Goal: Check status: Check status

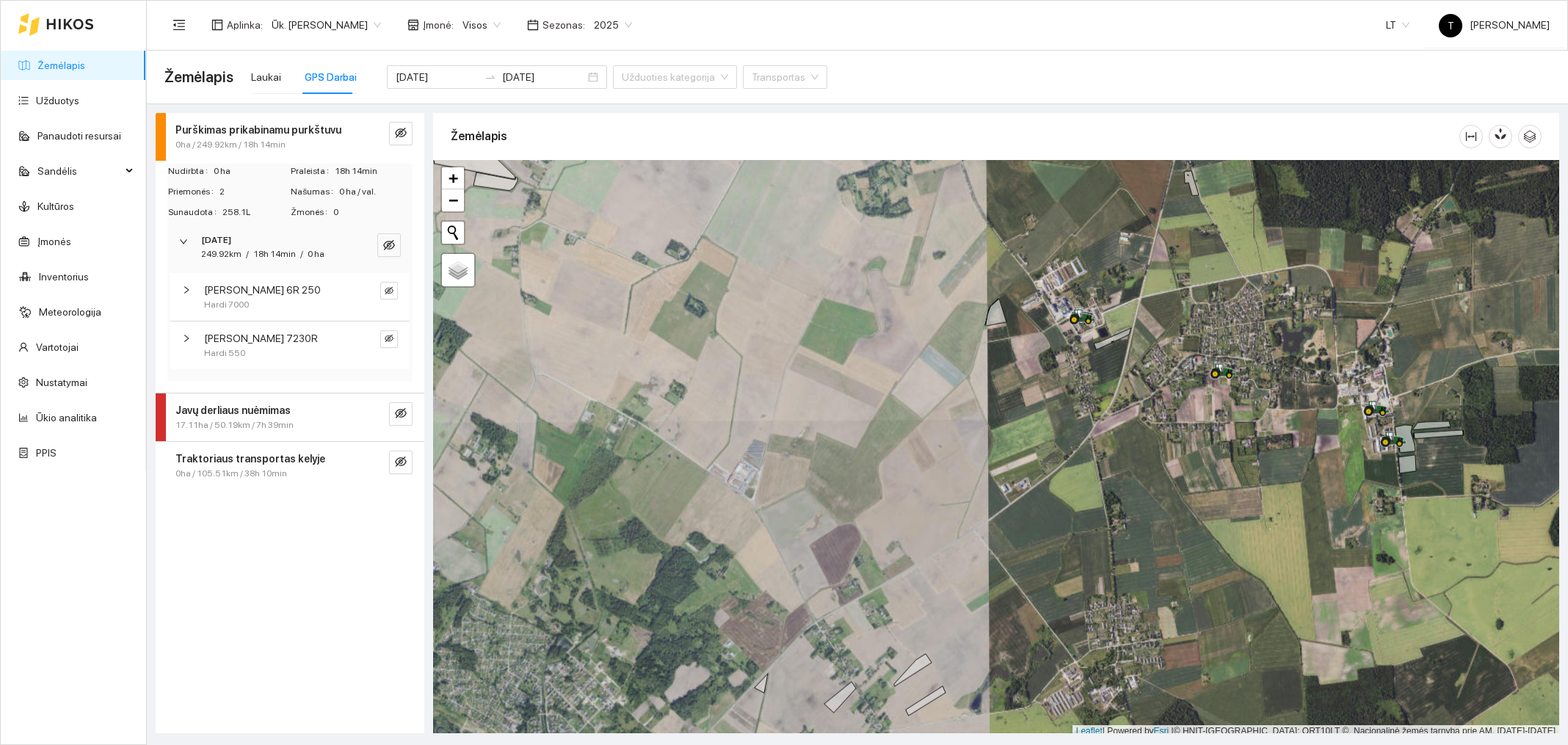
scroll to position [5, 0]
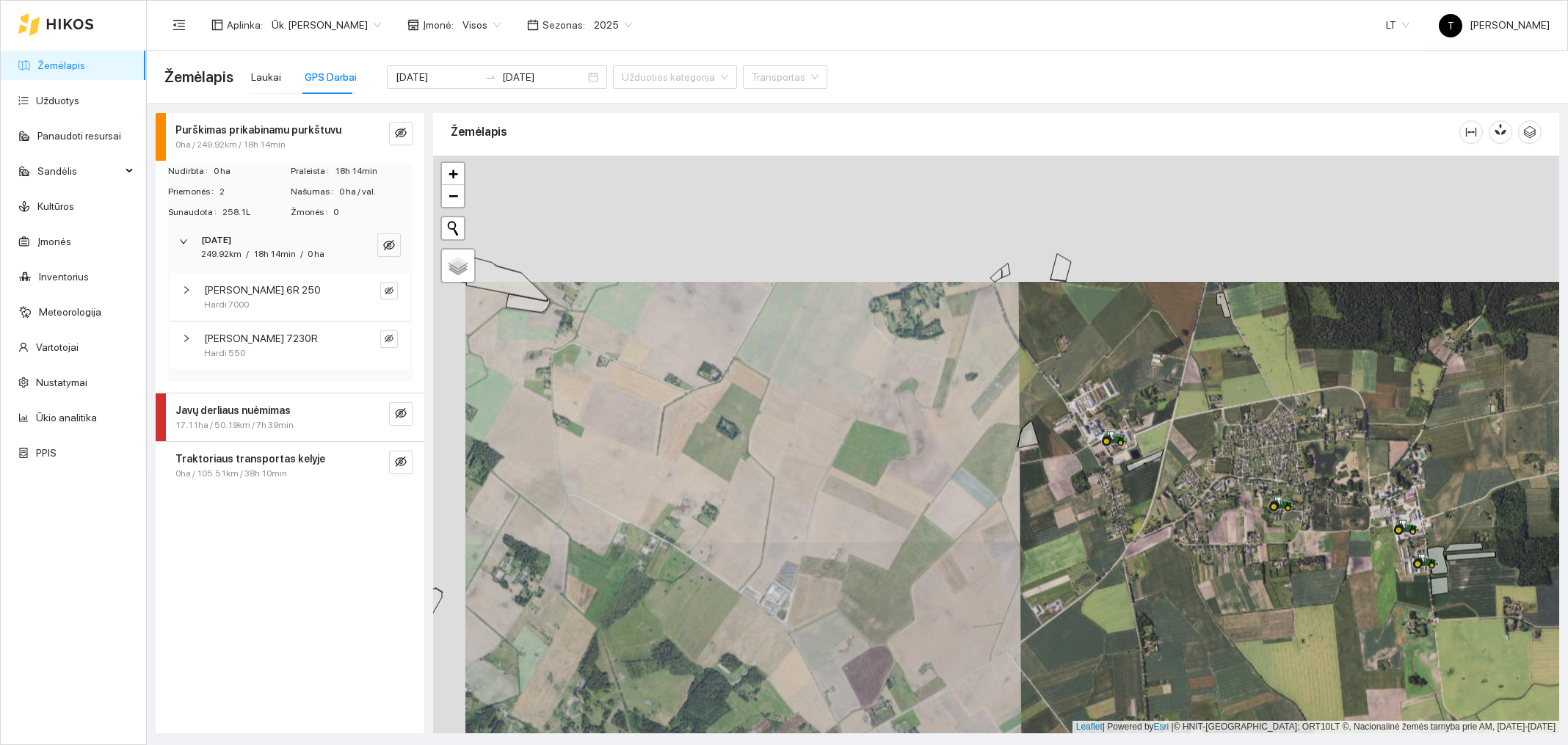
drag, startPoint x: 0, startPoint y: 0, endPoint x: 1135, endPoint y: 512, distance: 1245.1
click at [1135, 512] on div at bounding box center [996, 445] width 1126 height 578
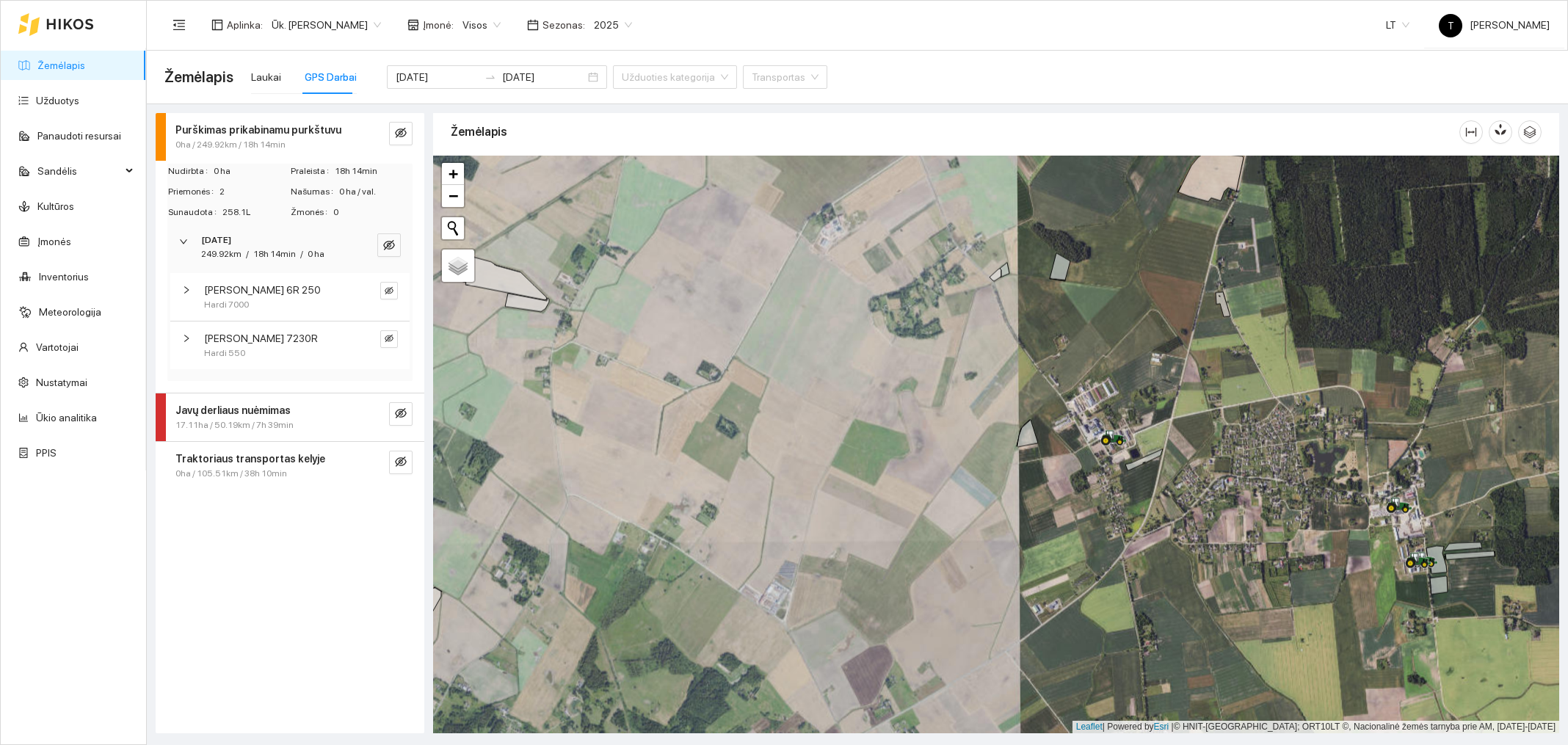
click at [1107, 475] on div at bounding box center [996, 445] width 1126 height 578
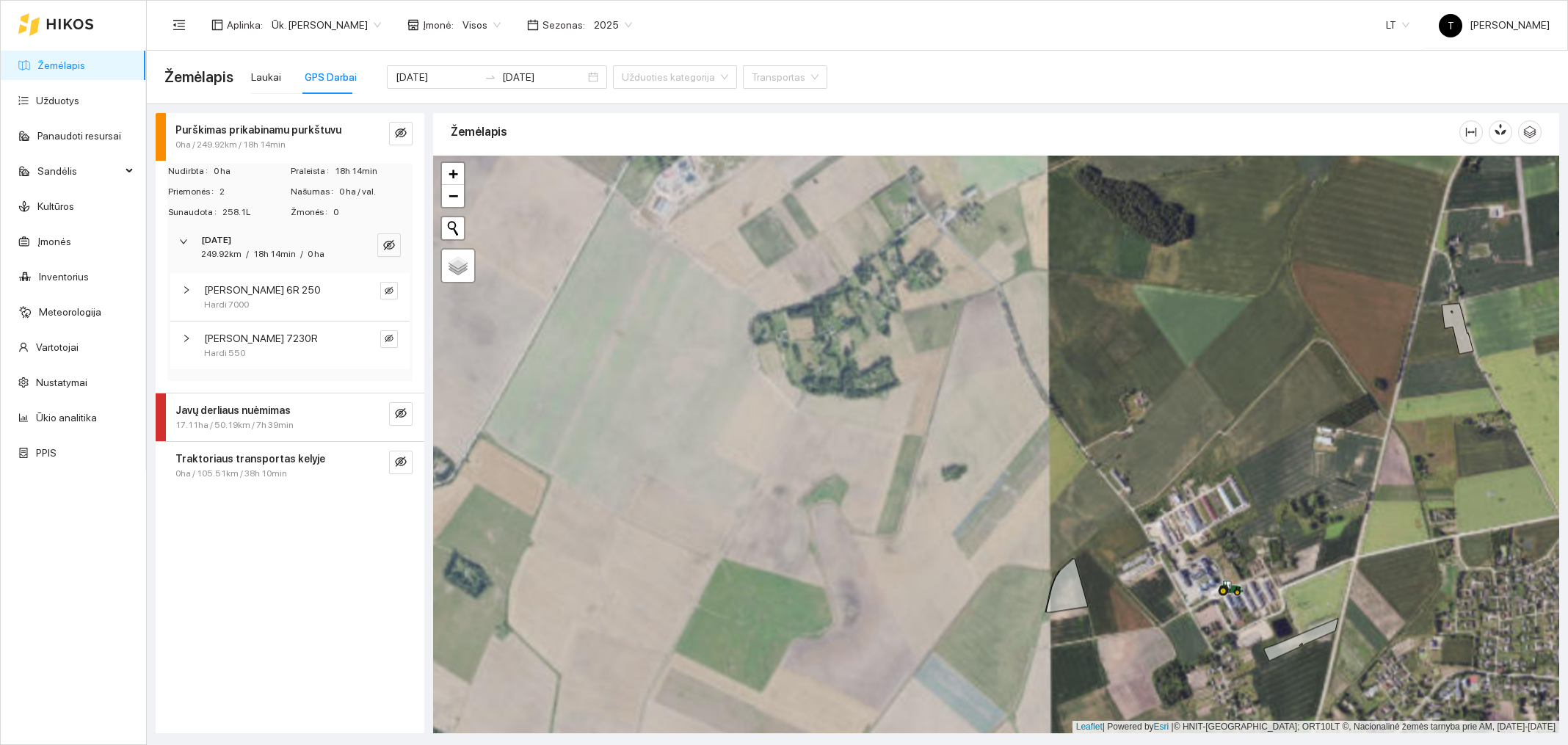
drag, startPoint x: 1083, startPoint y: 418, endPoint x: 1202, endPoint y: 611, distance: 226.7
click at [1202, 611] on div at bounding box center [996, 445] width 1126 height 578
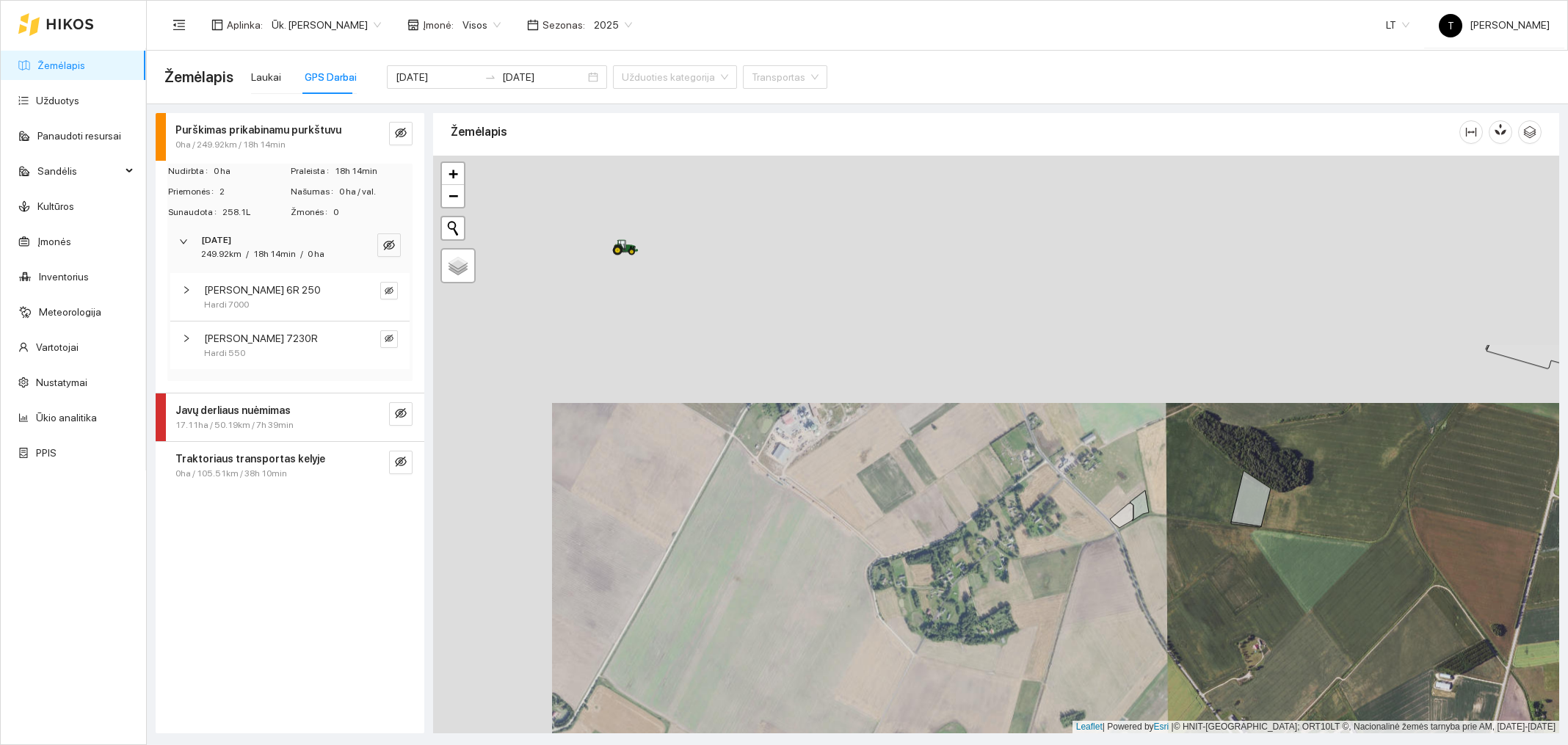
drag, startPoint x: 910, startPoint y: 227, endPoint x: 1038, endPoint y: 495, distance: 297.0
click at [1038, 495] on div at bounding box center [996, 445] width 1126 height 578
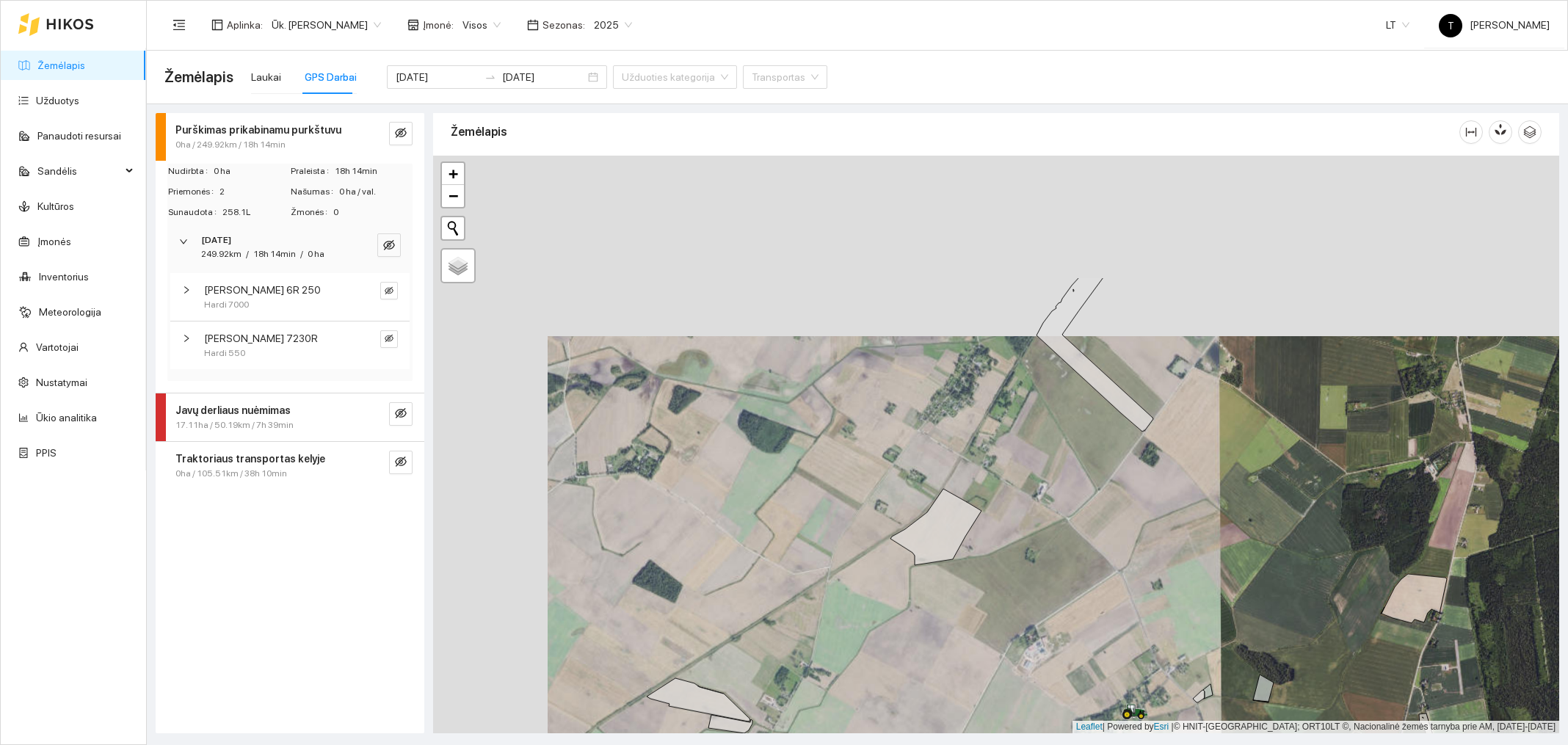
drag, startPoint x: 893, startPoint y: 374, endPoint x: 1023, endPoint y: 579, distance: 242.7
click at [1023, 579] on div at bounding box center [996, 445] width 1126 height 578
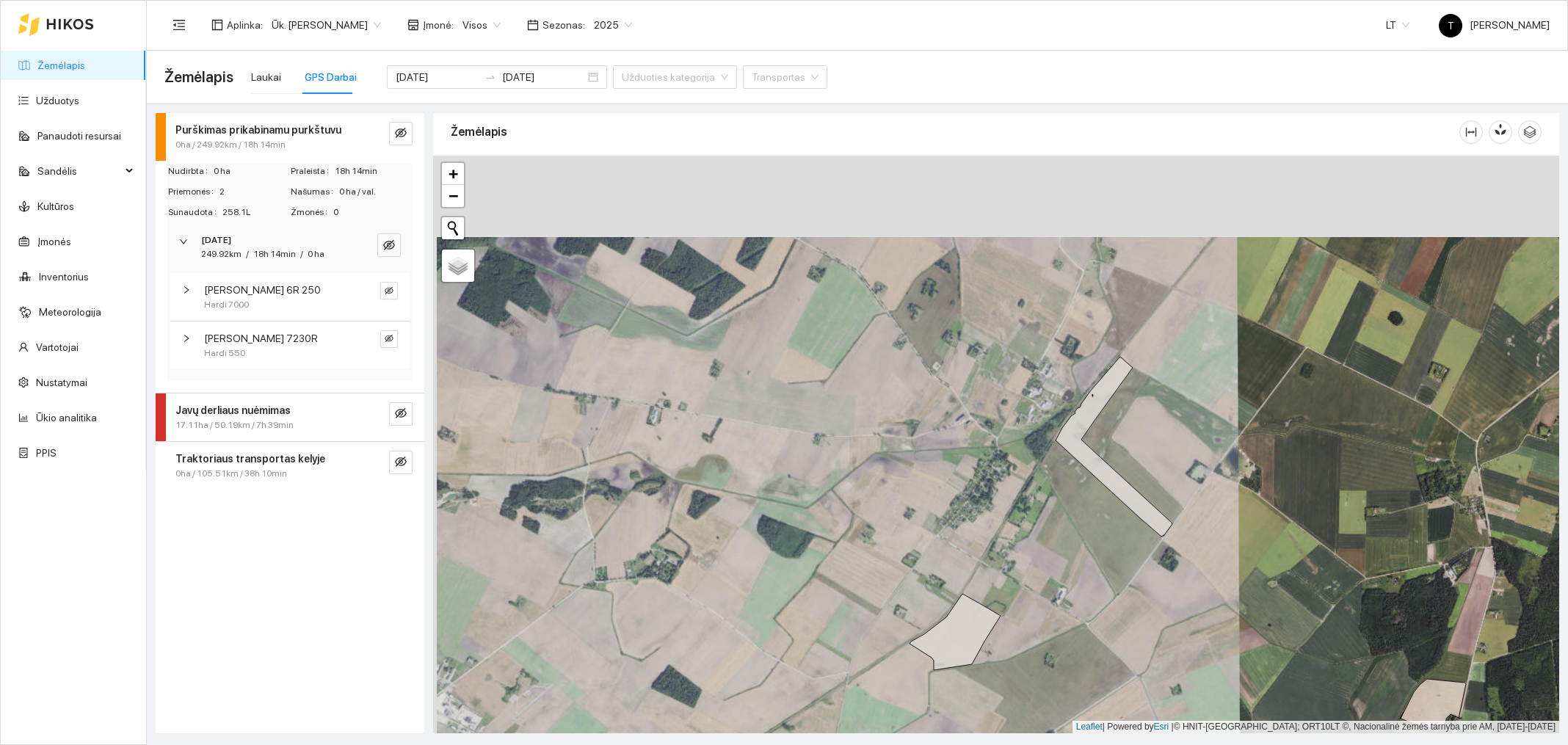
drag, startPoint x: 1037, startPoint y: 491, endPoint x: 1038, endPoint y: 570, distance: 79.0
click at [1038, 570] on div at bounding box center [996, 445] width 1126 height 578
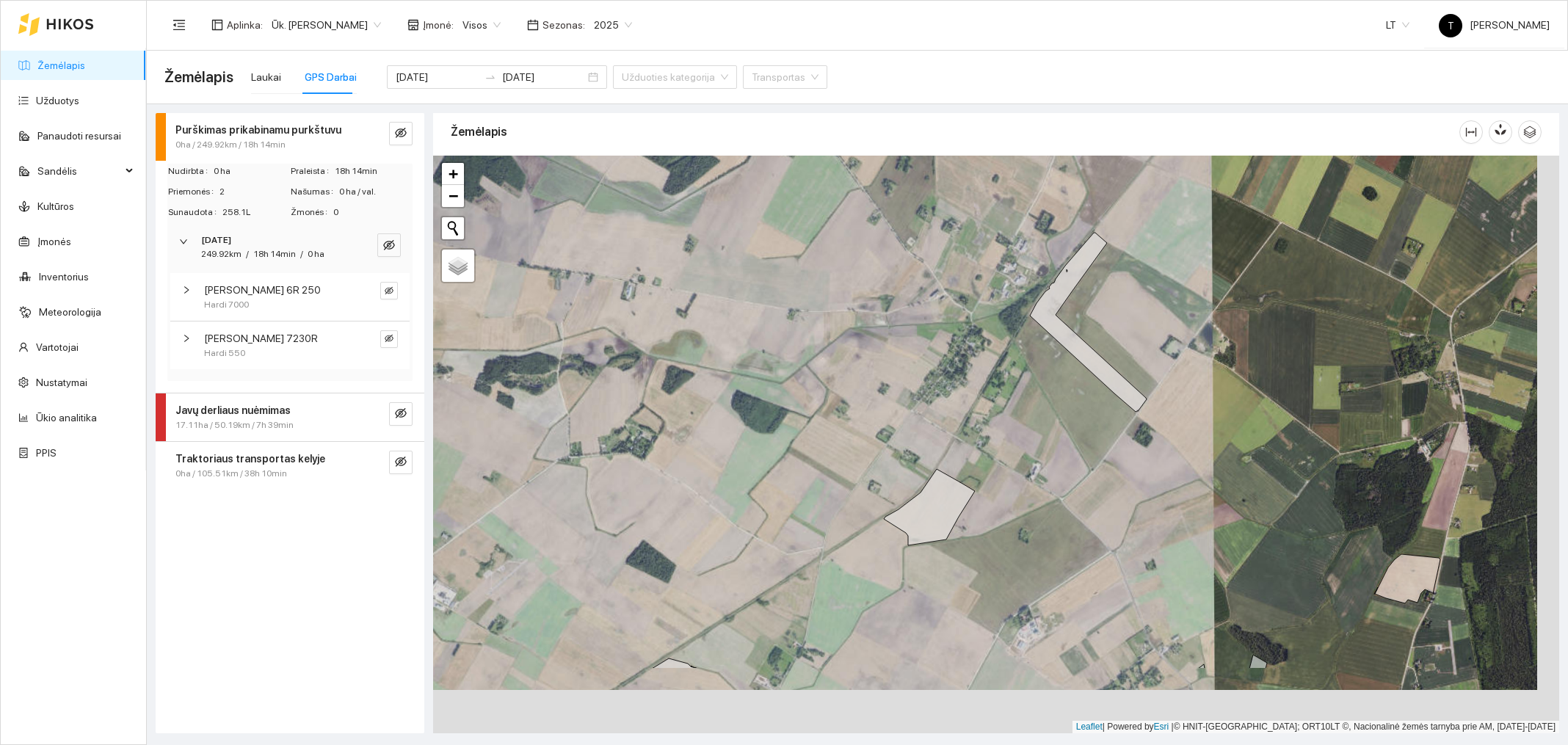
drag, startPoint x: 1113, startPoint y: 577, endPoint x: 1043, endPoint y: 432, distance: 161.0
click at [1043, 432] on div at bounding box center [996, 445] width 1126 height 578
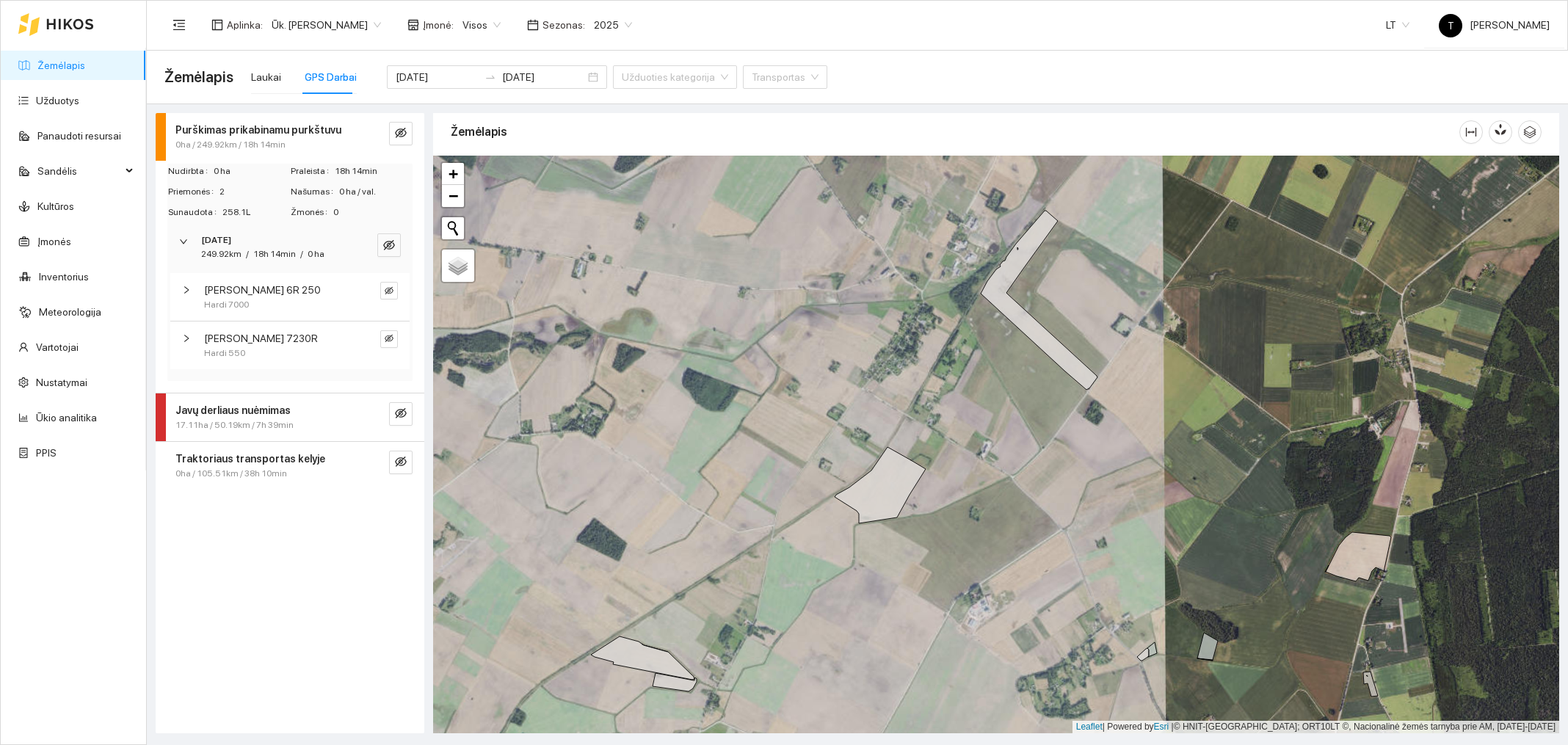
click at [1178, 508] on div at bounding box center [996, 445] width 1126 height 578
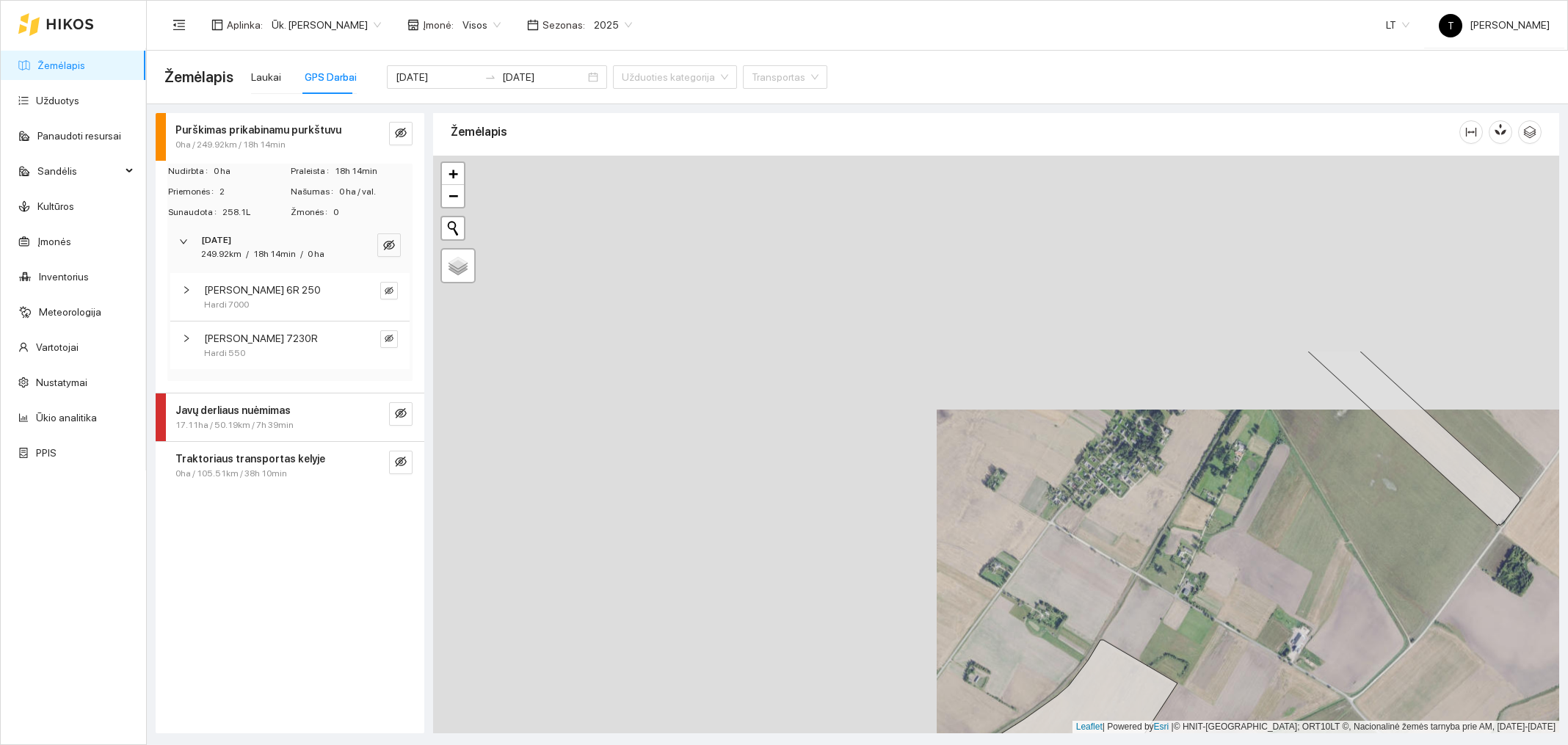
drag, startPoint x: 1048, startPoint y: 528, endPoint x: 1560, endPoint y: 820, distance: 589.4
click at [1560, 744] on html "Žemėlapis Užduotys Panaudoti resursai Sandėlis Kultūros Įmonės Inventorius Mete…" at bounding box center [784, 372] width 1568 height 745
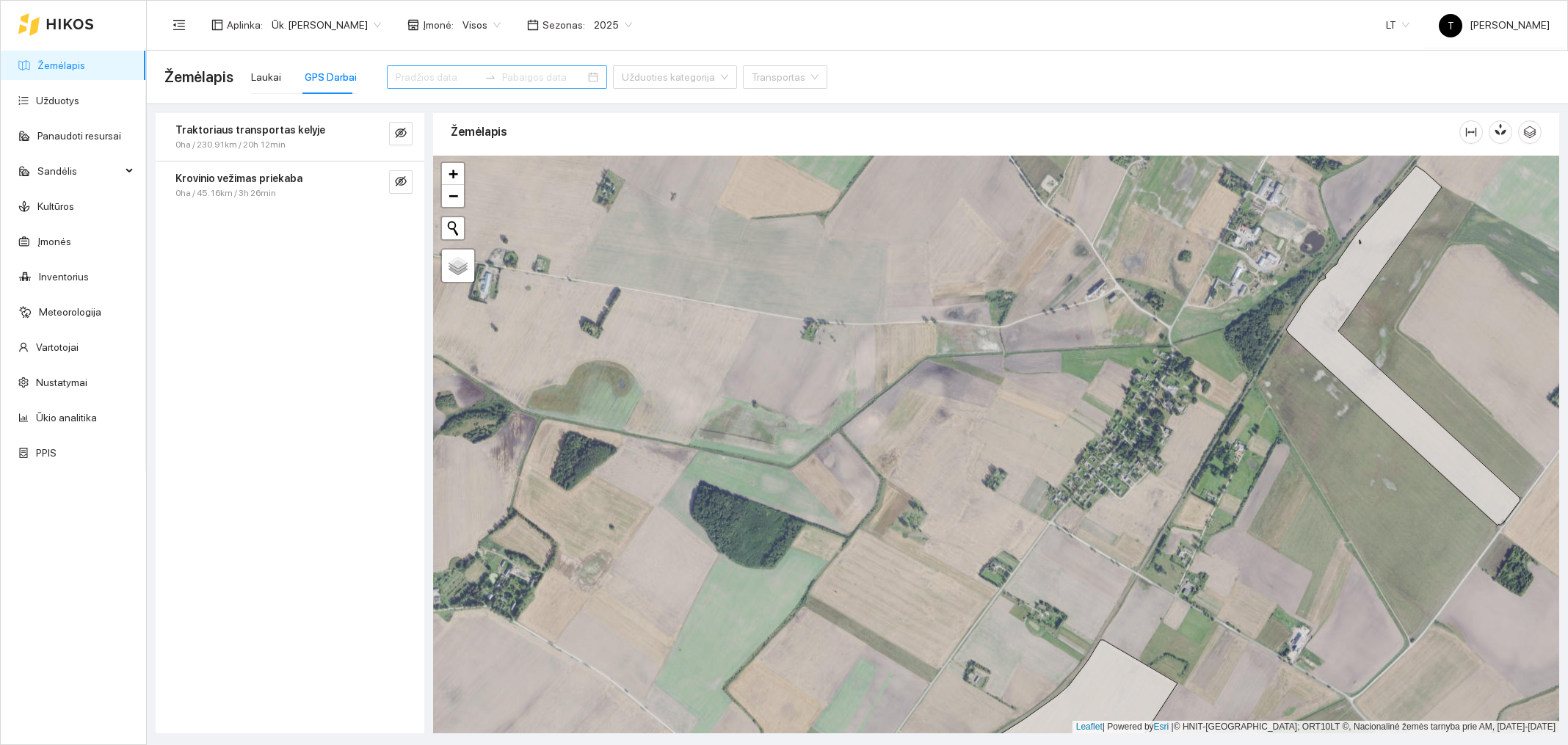
click at [65, 27] on icon at bounding box center [70, 24] width 46 height 10
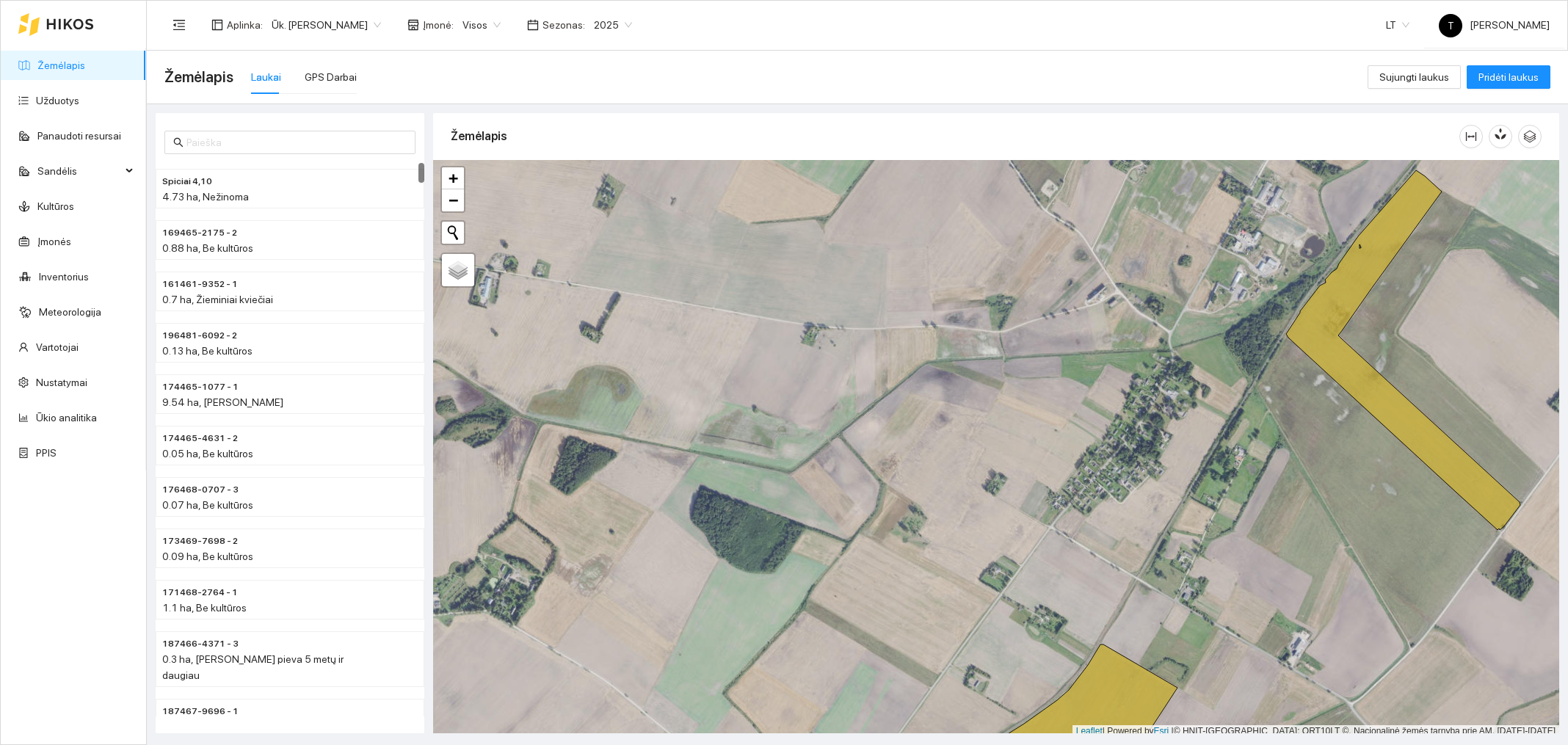
scroll to position [5, 0]
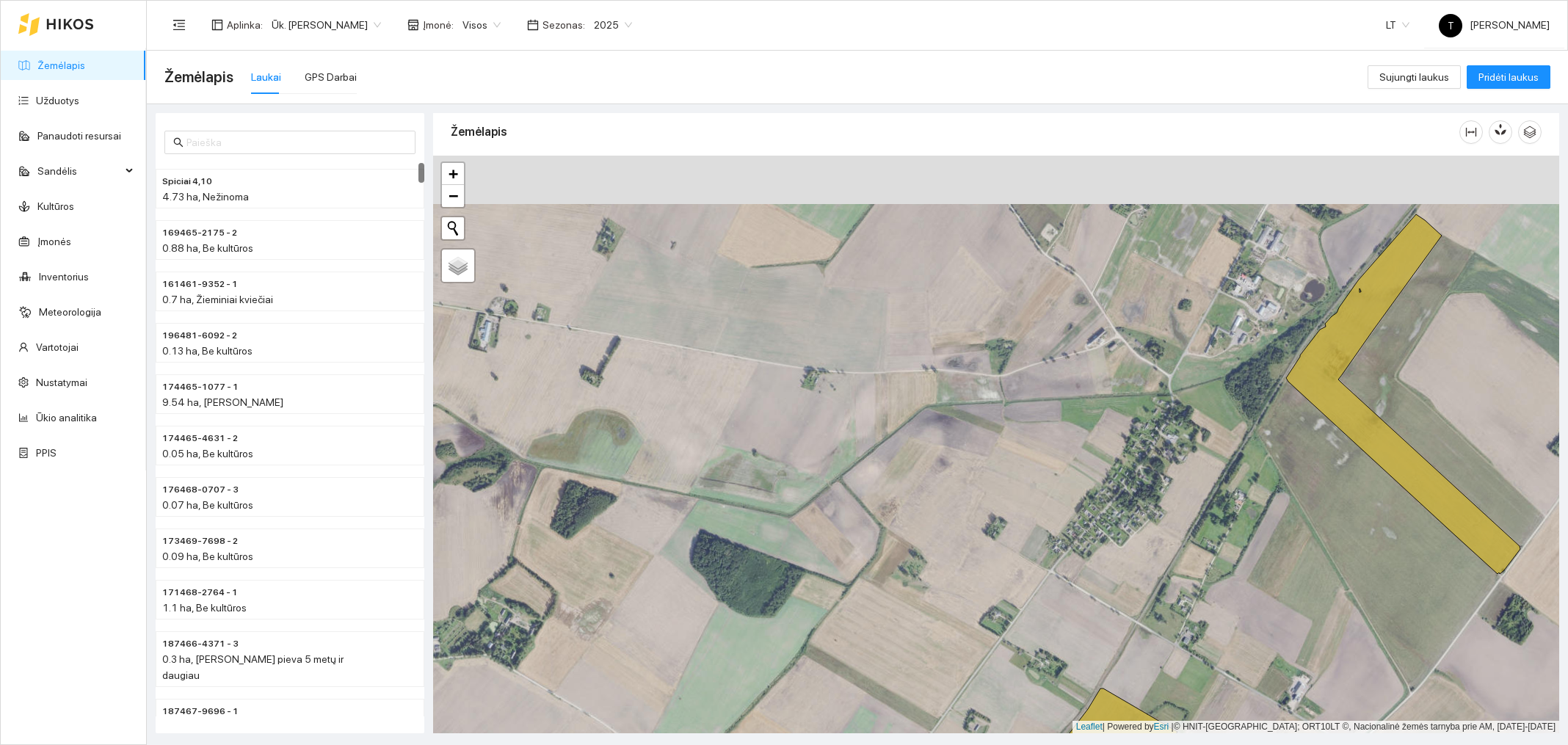
drag, startPoint x: 552, startPoint y: 346, endPoint x: 552, endPoint y: 396, distance: 50.0
click at [552, 396] on div at bounding box center [996, 445] width 1126 height 578
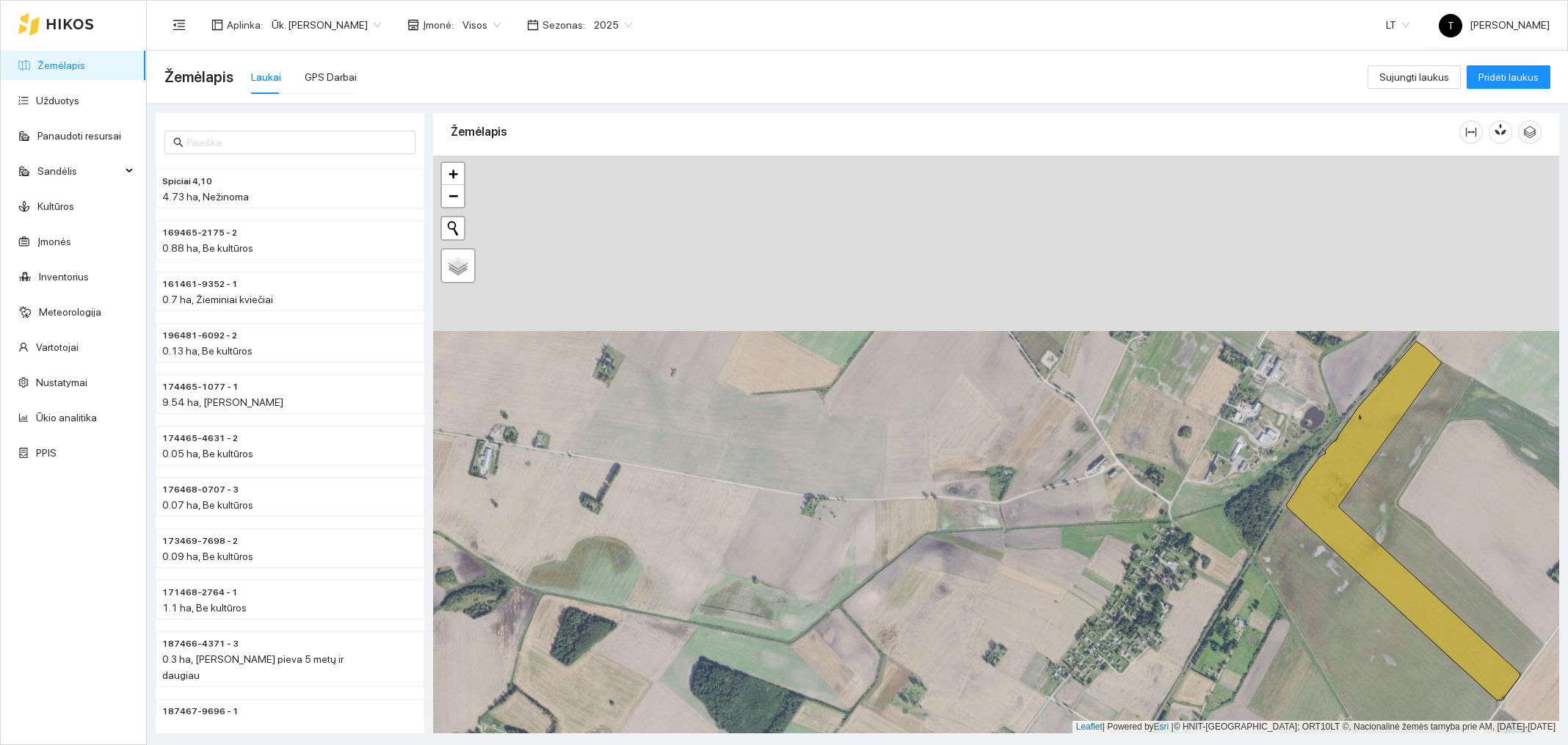
drag, startPoint x: 696, startPoint y: 265, endPoint x: 673, endPoint y: 499, distance: 235.1
click at [673, 499] on div at bounding box center [996, 445] width 1126 height 578
